Goal: Information Seeking & Learning: Understand process/instructions

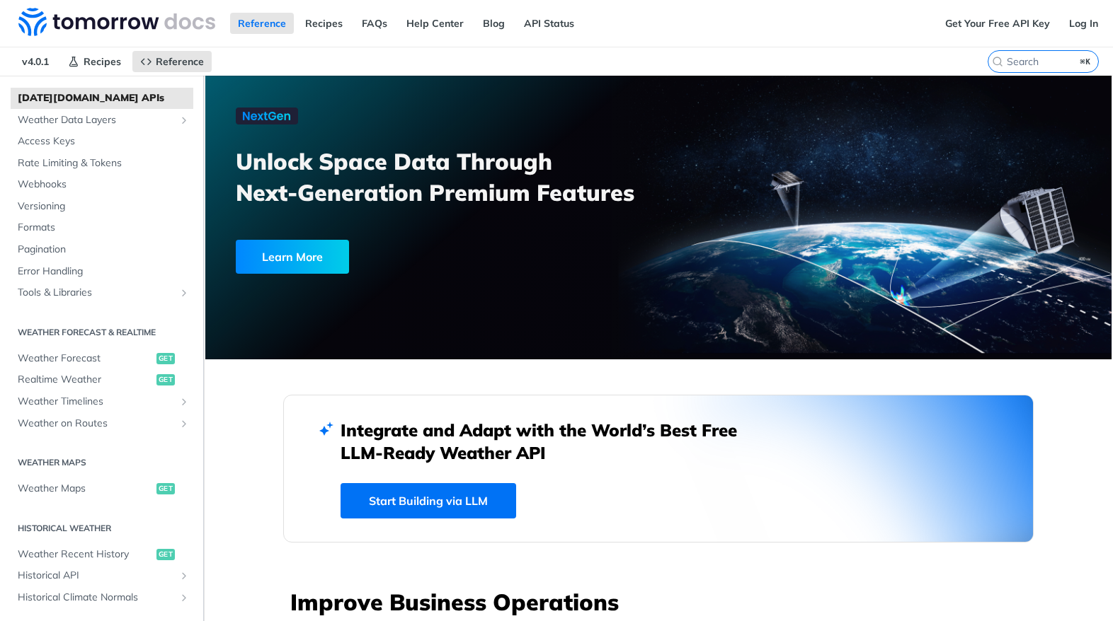
scroll to position [93, 0]
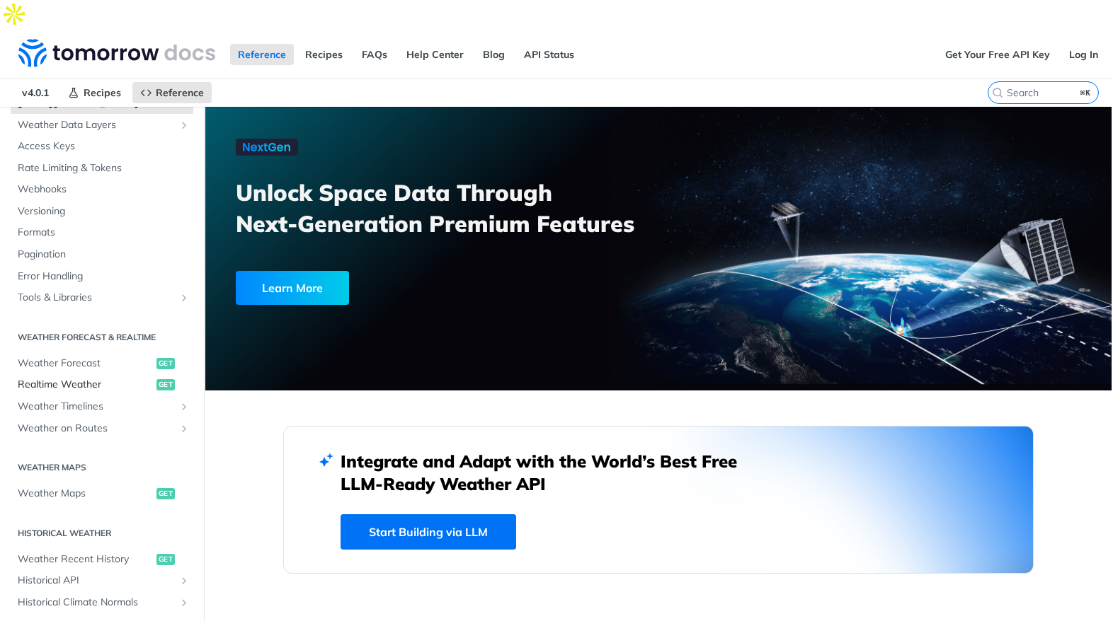
click at [103, 378] on span "Realtime Weather" at bounding box center [85, 385] width 135 height 14
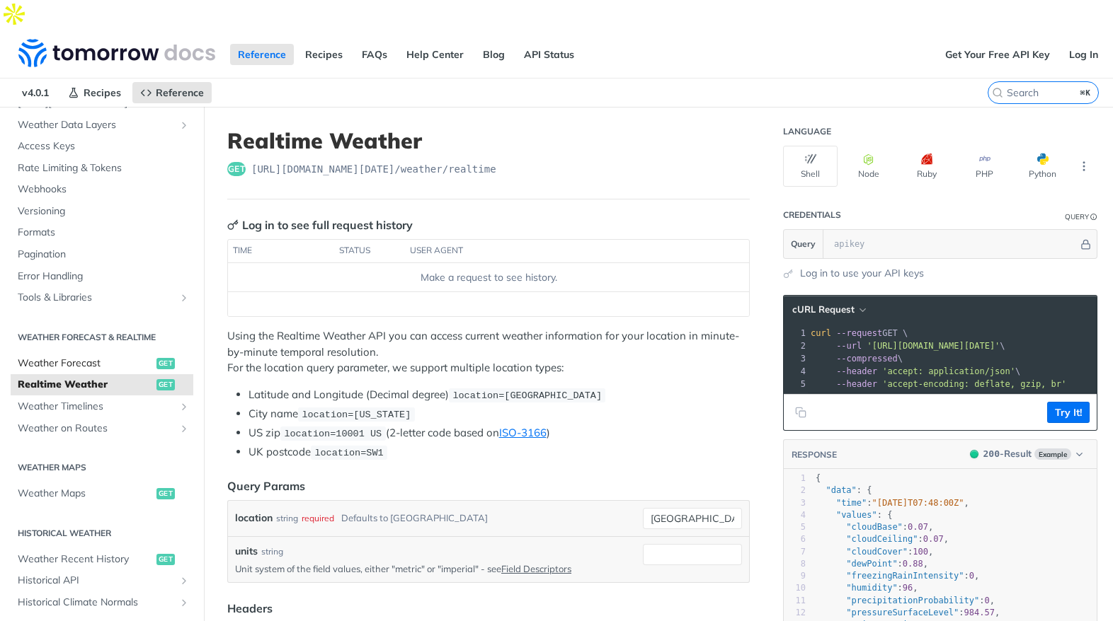
click at [106, 357] on span "Weather Forecast" at bounding box center [85, 364] width 135 height 14
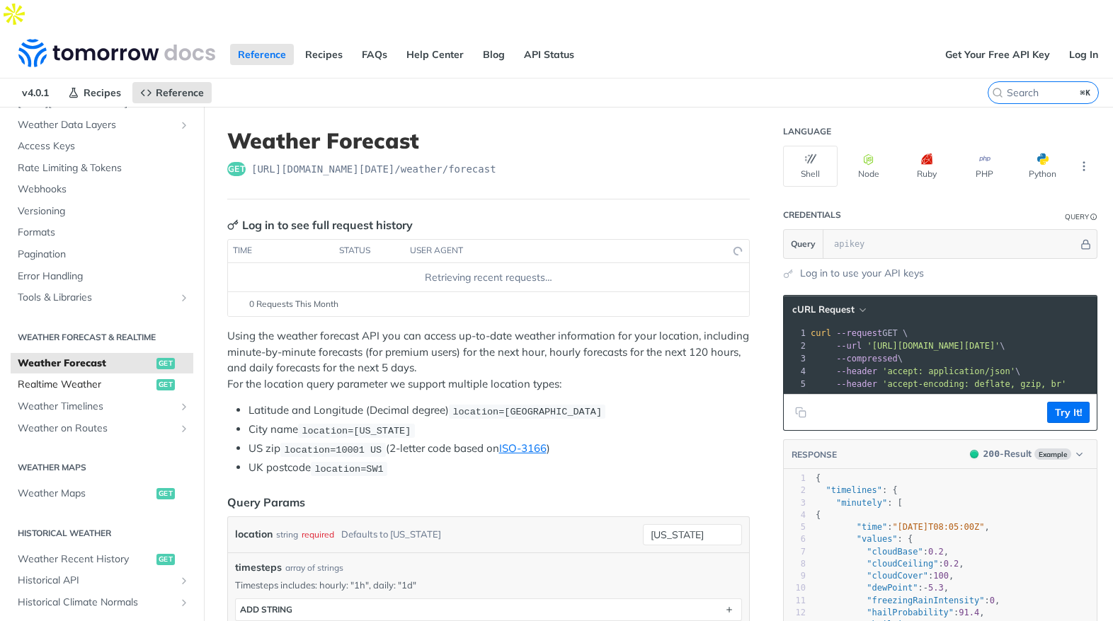
click at [103, 378] on span "Realtime Weather" at bounding box center [85, 385] width 135 height 14
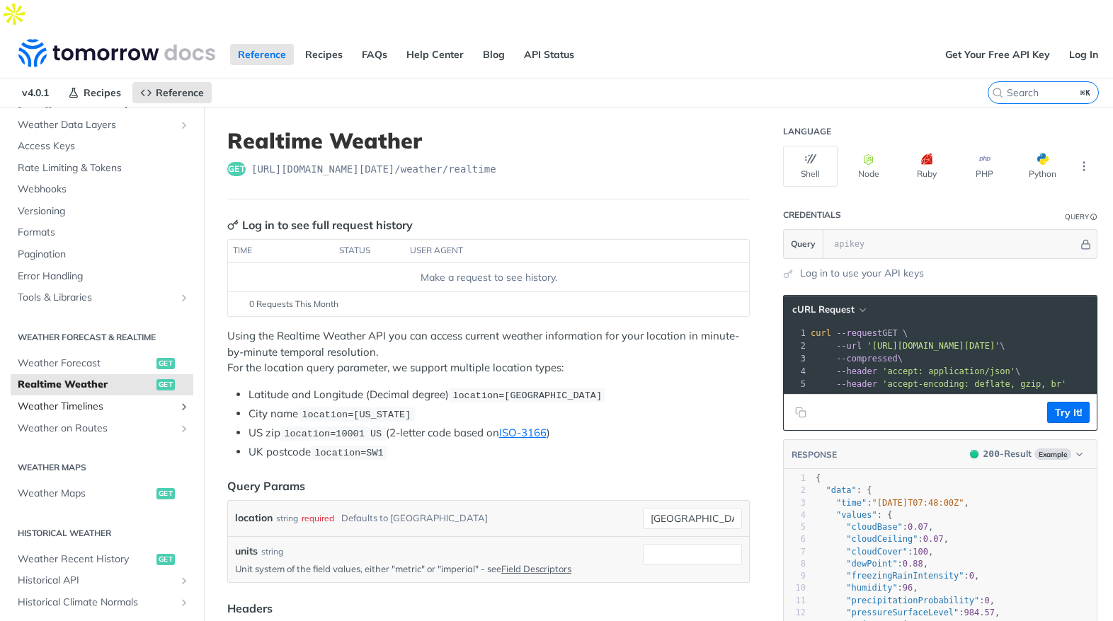
click at [101, 400] on span "Weather Timelines" at bounding box center [96, 407] width 157 height 14
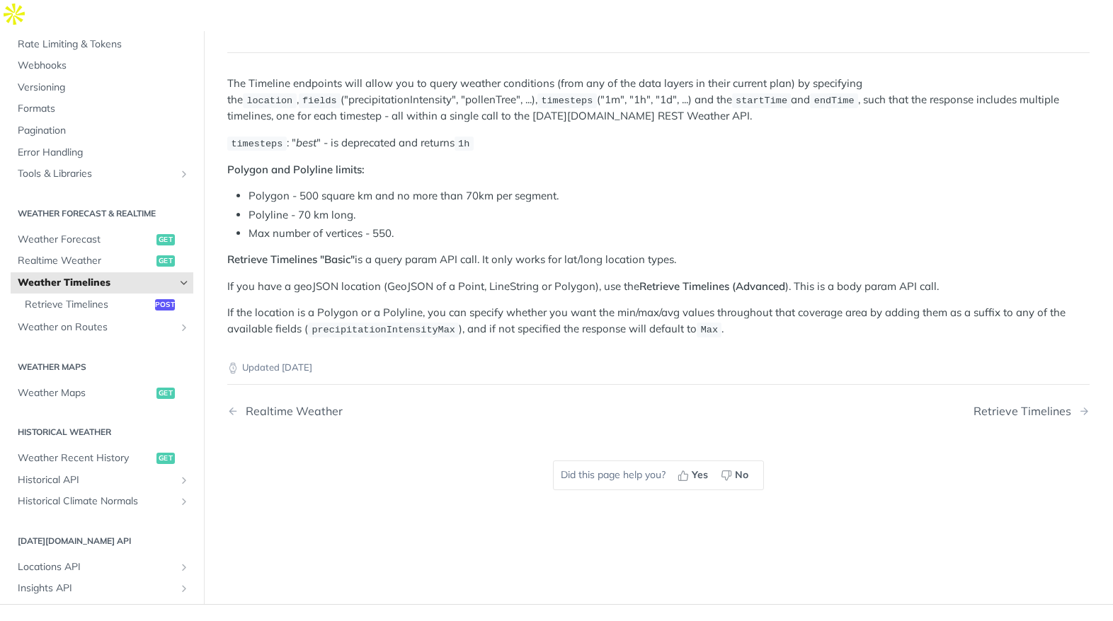
scroll to position [279, 0]
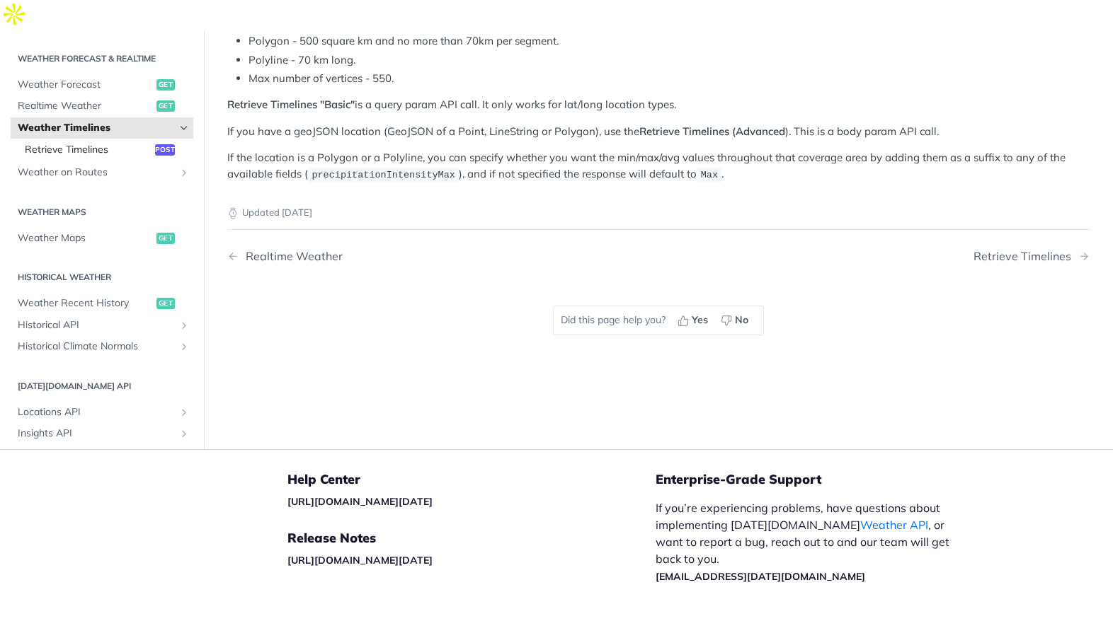
click at [85, 143] on span "Retrieve Timelines" at bounding box center [88, 150] width 127 height 14
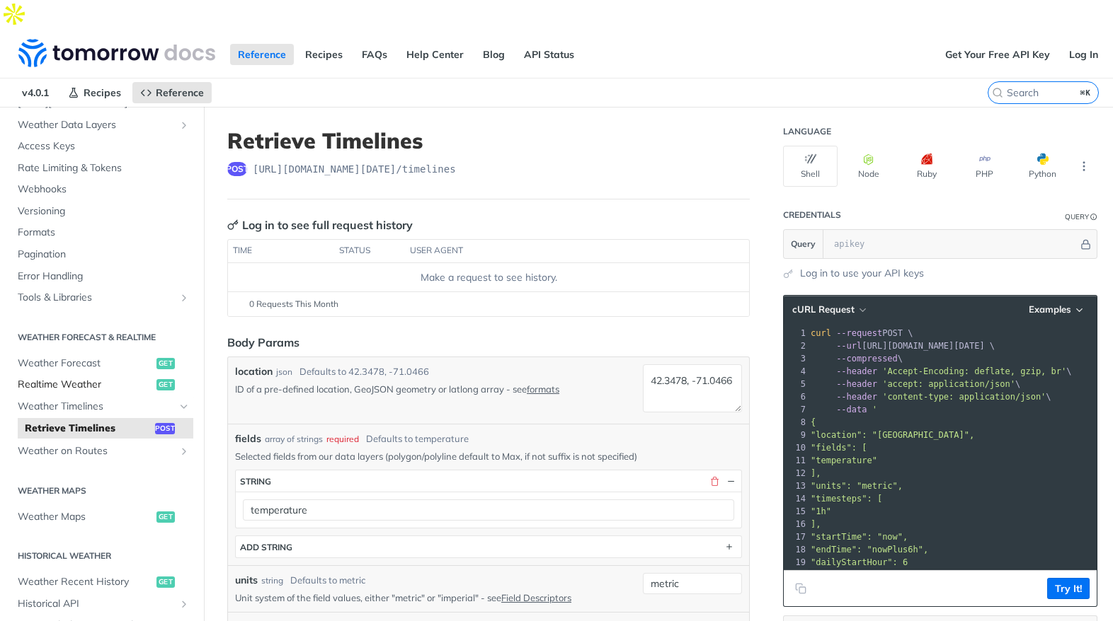
click at [90, 378] on span "Realtime Weather" at bounding box center [85, 385] width 135 height 14
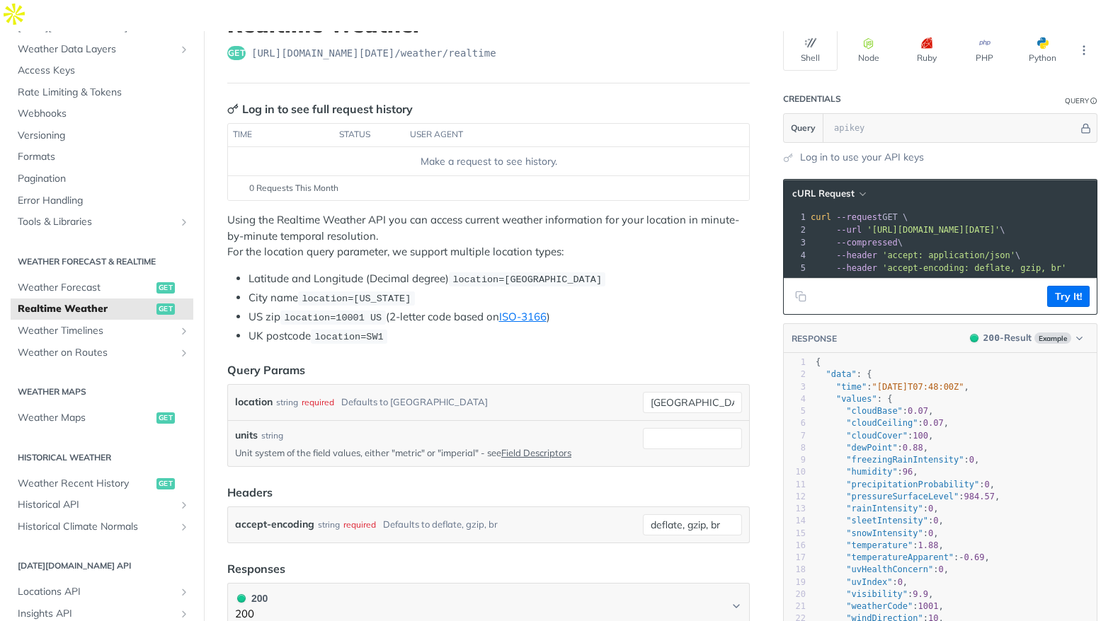
scroll to position [113, 0]
